Goal: Consume media (video, audio): Consume media (video, audio)

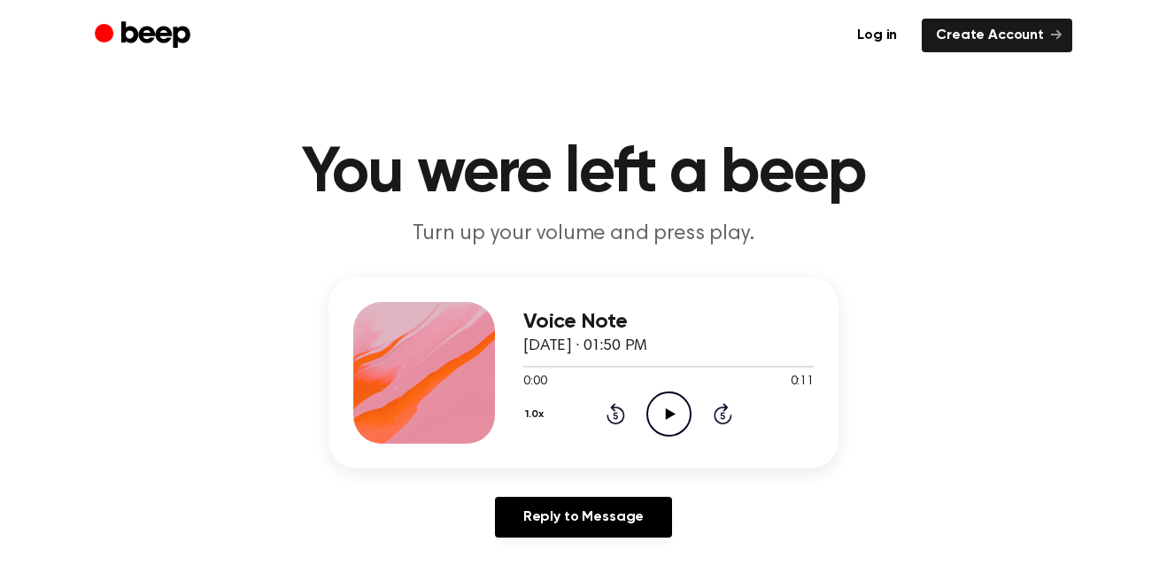
click at [673, 411] on icon "Play Audio" at bounding box center [668, 413] width 45 height 45
click at [668, 432] on icon "Play Audio" at bounding box center [668, 413] width 45 height 45
click at [668, 432] on icon "Pause Audio" at bounding box center [668, 413] width 45 height 45
click at [668, 432] on icon "Play Audio" at bounding box center [668, 413] width 45 height 45
click at [661, 431] on icon "Play Audio" at bounding box center [668, 413] width 45 height 45
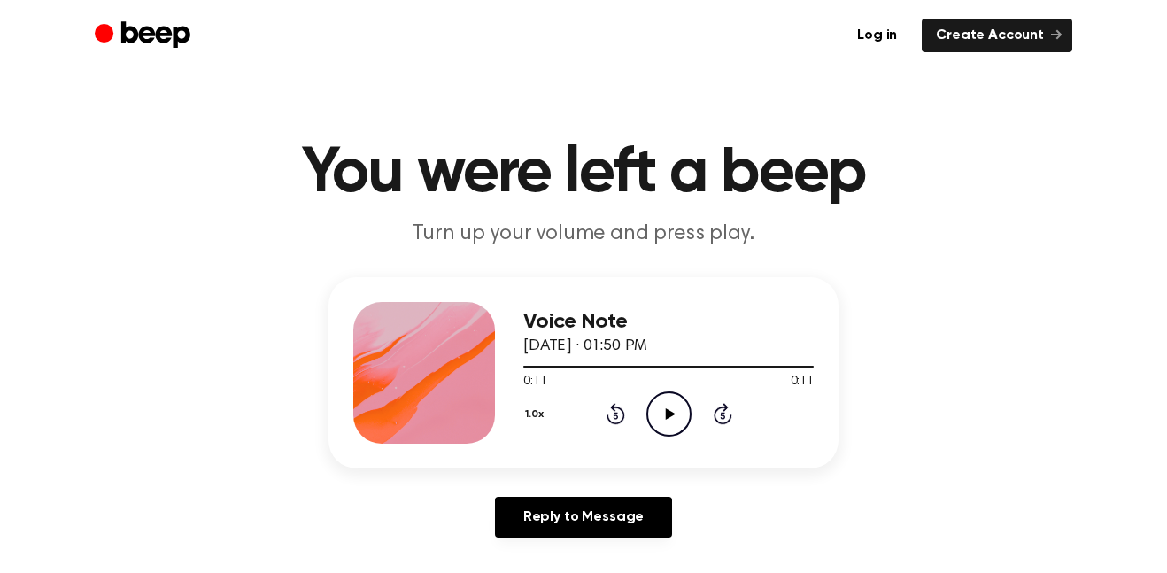
click at [661, 431] on icon "Play Audio" at bounding box center [668, 413] width 45 height 45
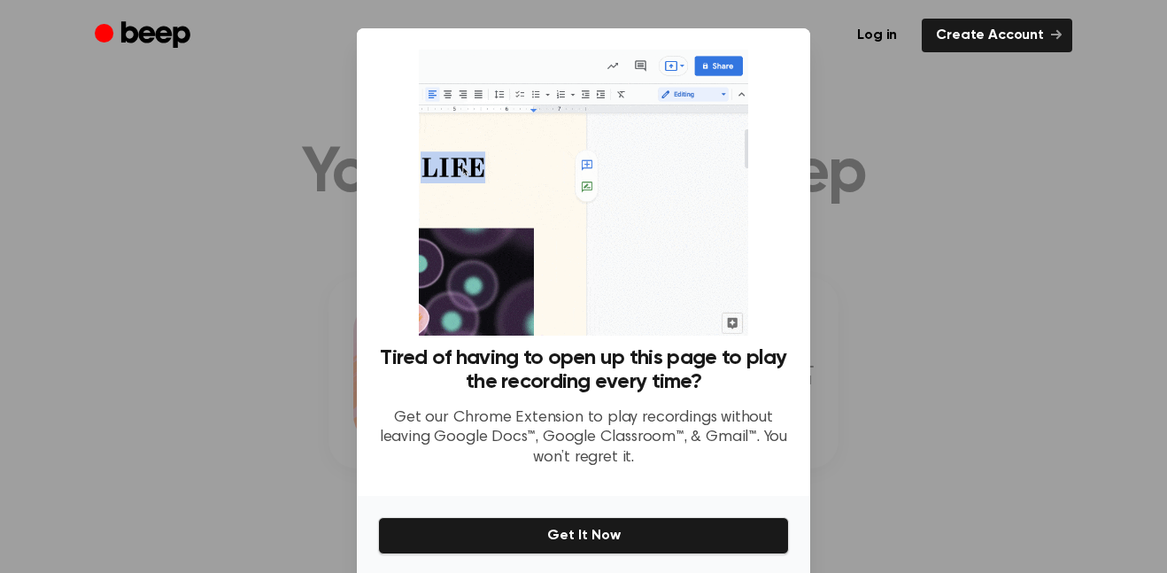
click at [855, 395] on div at bounding box center [583, 286] width 1167 height 573
click at [867, 213] on div at bounding box center [583, 286] width 1167 height 573
click at [122, 137] on div at bounding box center [583, 286] width 1167 height 573
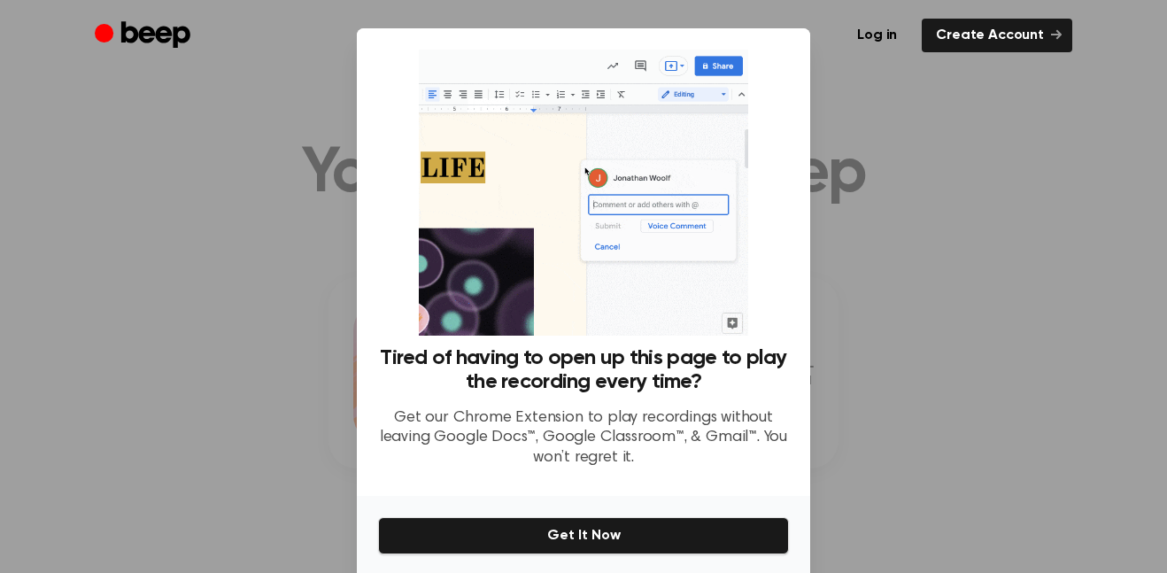
click at [122, 137] on div at bounding box center [583, 286] width 1167 height 573
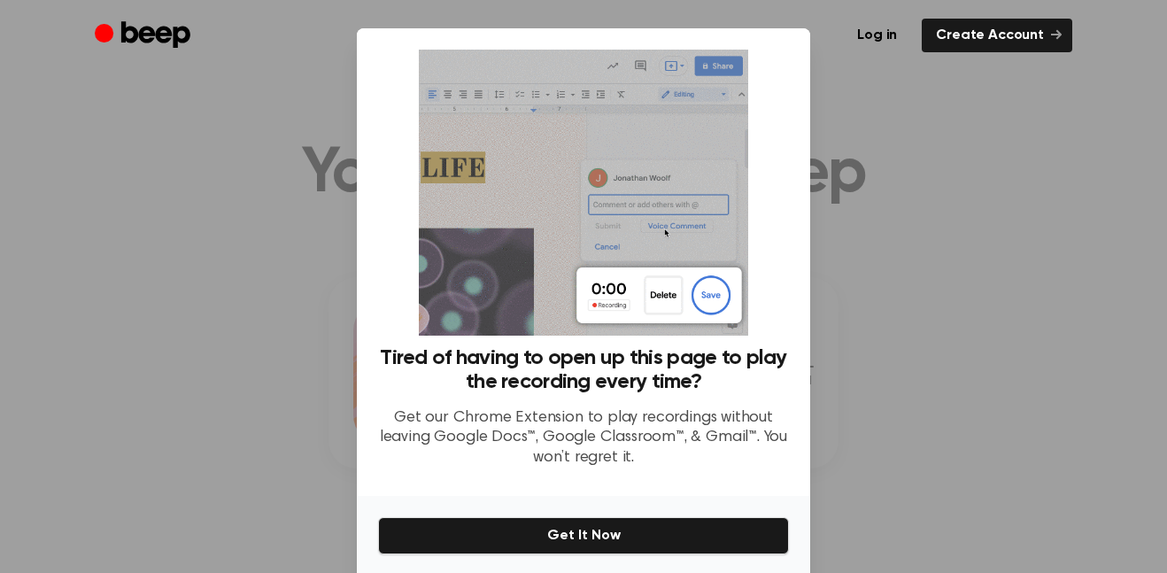
click at [122, 137] on div at bounding box center [583, 286] width 1167 height 573
click at [901, 497] on div at bounding box center [583, 286] width 1167 height 573
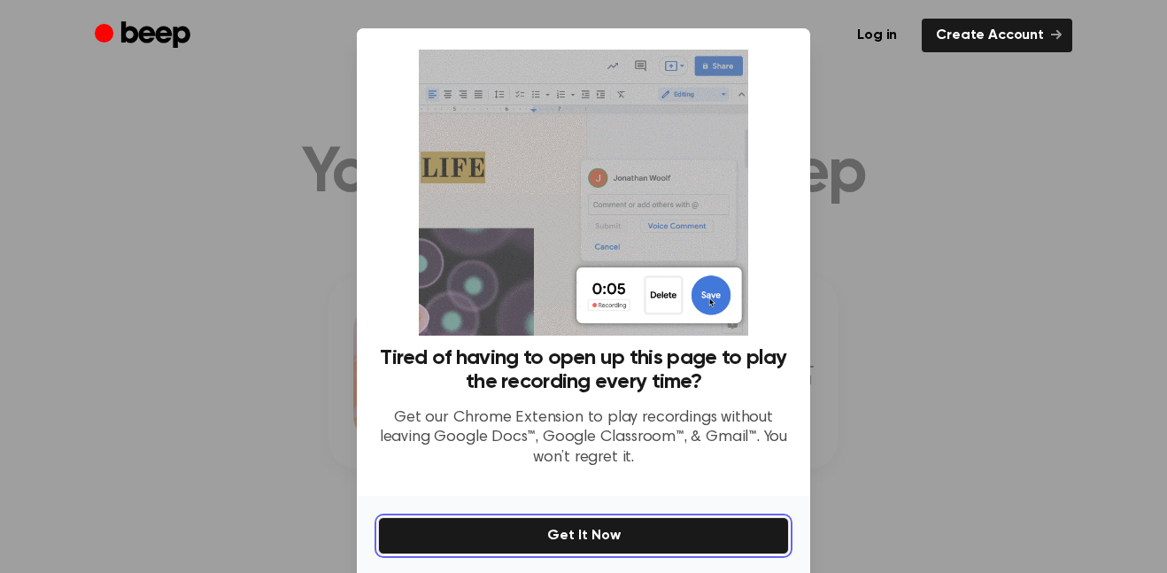
click at [730, 538] on button "Get It Now" at bounding box center [583, 535] width 411 height 37
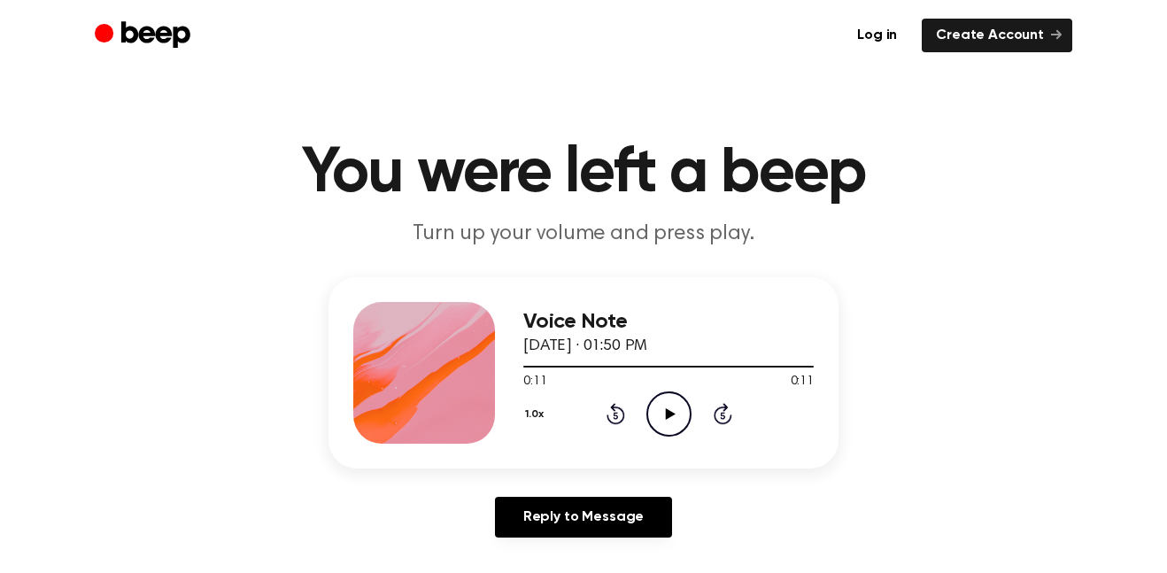
click at [721, 416] on icon "Skip 5 seconds" at bounding box center [722, 413] width 19 height 23
click at [720, 416] on icon "Skip 5 seconds" at bounding box center [722, 413] width 19 height 23
click at [674, 416] on icon "Play Audio" at bounding box center [668, 413] width 45 height 45
click at [644, 406] on div "1.0x Rewind 5 seconds Pause Audio Skip 5 seconds" at bounding box center [668, 413] width 290 height 45
click at [662, 409] on icon "Play Audio" at bounding box center [668, 413] width 45 height 45
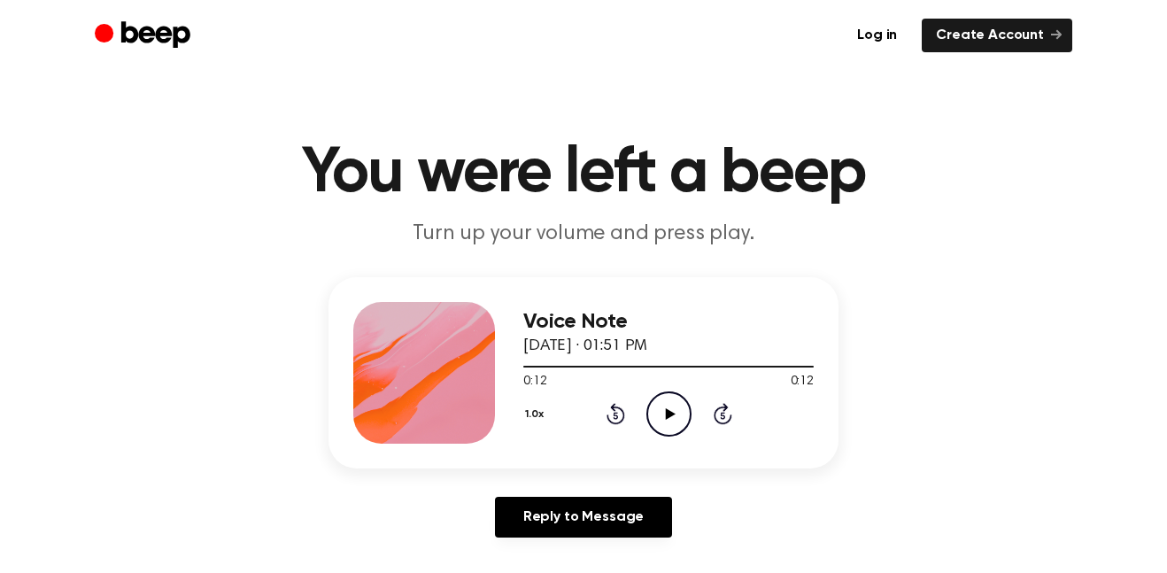
click at [662, 409] on icon "Play Audio" at bounding box center [668, 413] width 45 height 45
click at [663, 418] on icon "Play Audio" at bounding box center [668, 413] width 45 height 45
click at [661, 418] on icon "Pause Audio" at bounding box center [668, 413] width 45 height 45
click at [661, 418] on icon "Play Audio" at bounding box center [668, 413] width 45 height 45
click at [682, 419] on icon "Play Audio" at bounding box center [668, 413] width 45 height 45
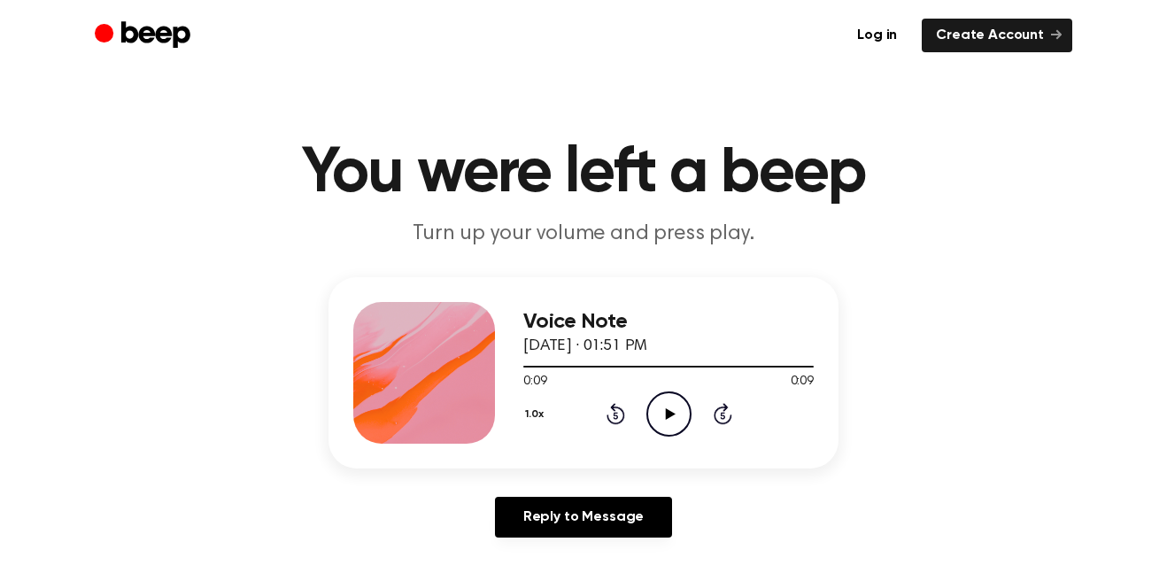
click at [698, 474] on div "Voice Note August 14, 2022 · 01:51 PM 0:09 0:09 Your browser does not support t…" at bounding box center [583, 414] width 1124 height 274
click at [675, 435] on icon "Play Audio" at bounding box center [668, 413] width 45 height 45
click at [678, 411] on icon "Play Audio" at bounding box center [668, 413] width 45 height 45
